Goal: Task Accomplishment & Management: Complete application form

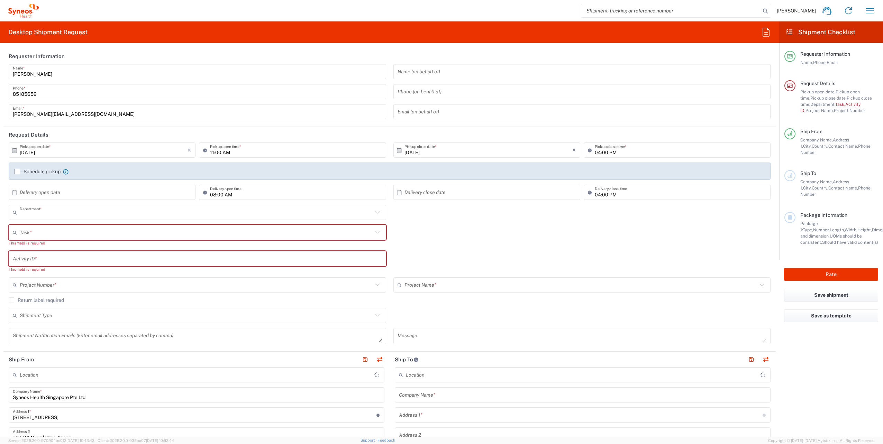
type input "4510"
type input "[GEOGRAPHIC_DATA]"
click at [867, 5] on icon "button" at bounding box center [869, 10] width 11 height 11
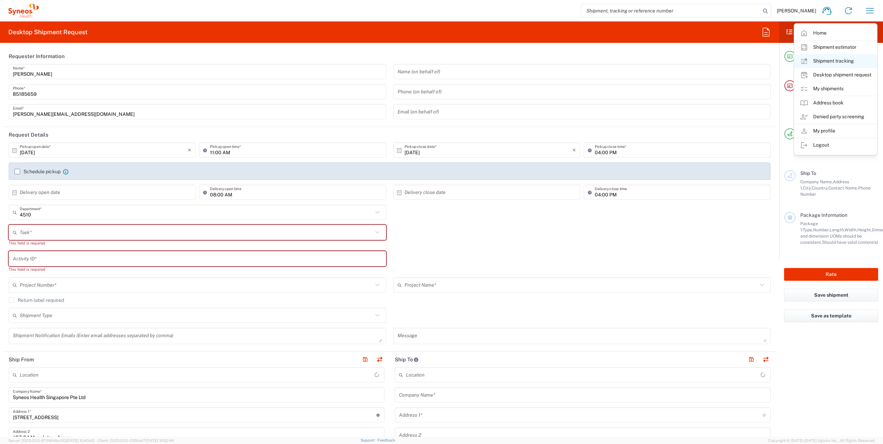
type input "Syneos Health Singapore PteLtd"
click at [823, 86] on link "My shipments" at bounding box center [835, 89] width 82 height 14
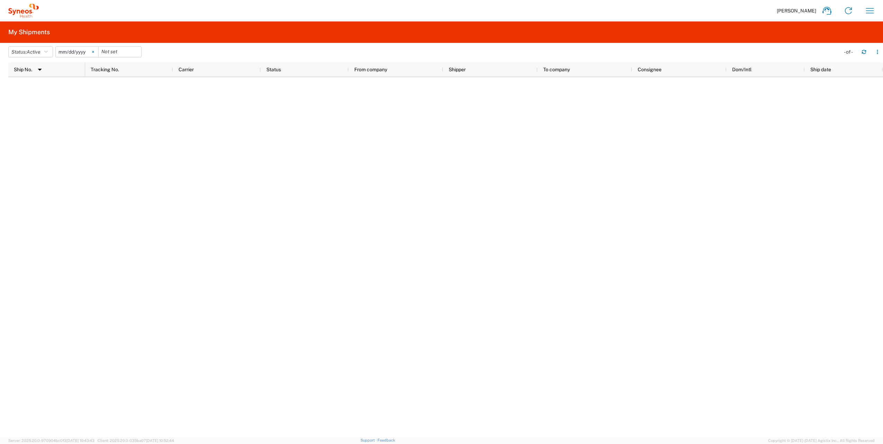
click at [95, 53] on svg-icon at bounding box center [93, 52] width 10 height 10
click at [47, 50] on icon "button" at bounding box center [45, 51] width 3 height 5
click at [26, 88] on span "All" at bounding box center [49, 88] width 81 height 11
